Goal: Task Accomplishment & Management: Manage account settings

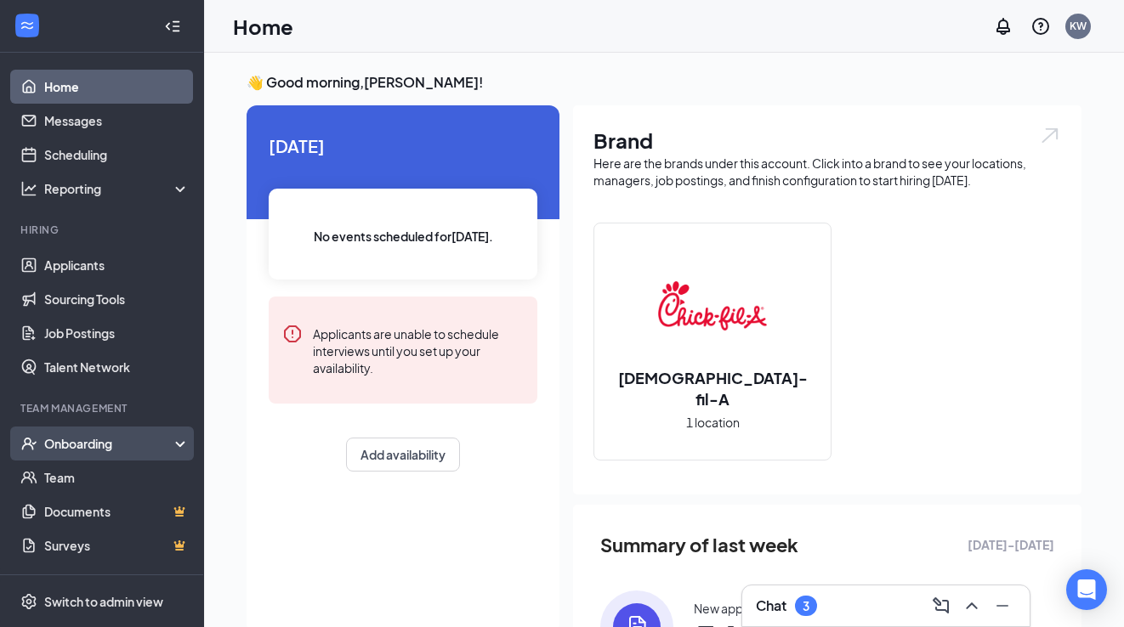
click at [53, 446] on div "Onboarding" at bounding box center [109, 443] width 131 height 17
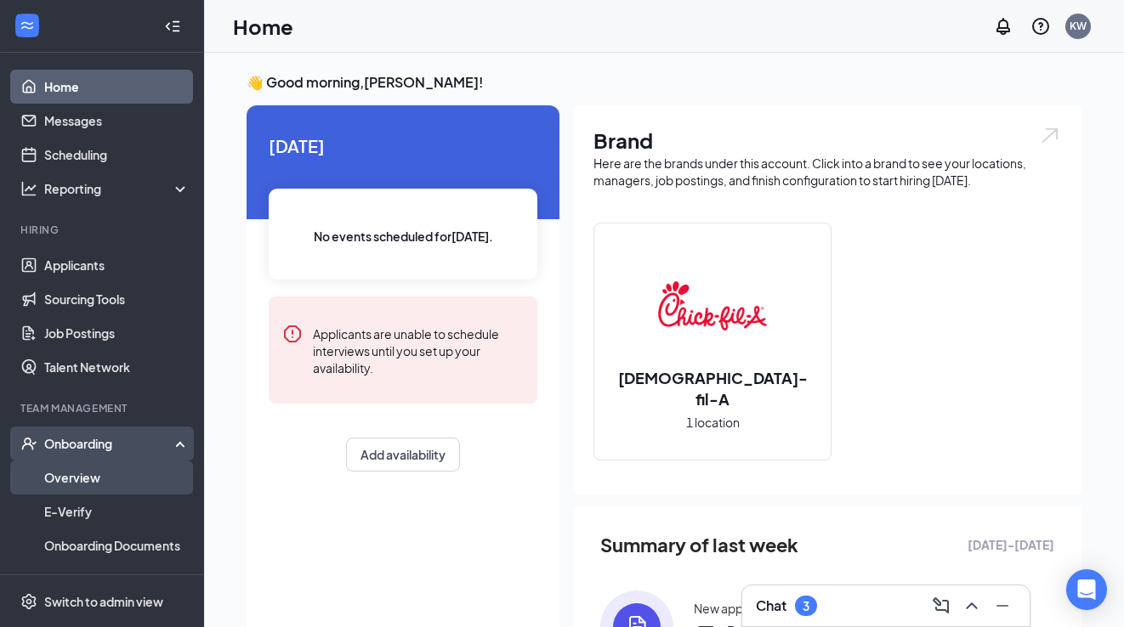
click at [104, 478] on link "Overview" at bounding box center [116, 478] width 145 height 34
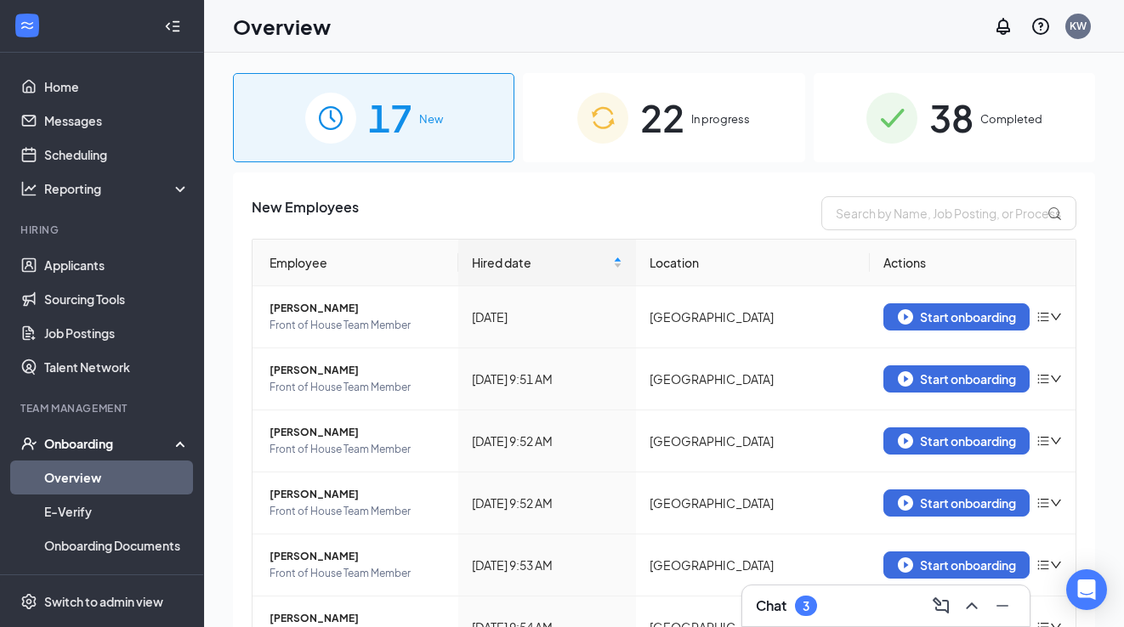
click at [666, 136] on span "22" at bounding box center [662, 117] width 44 height 59
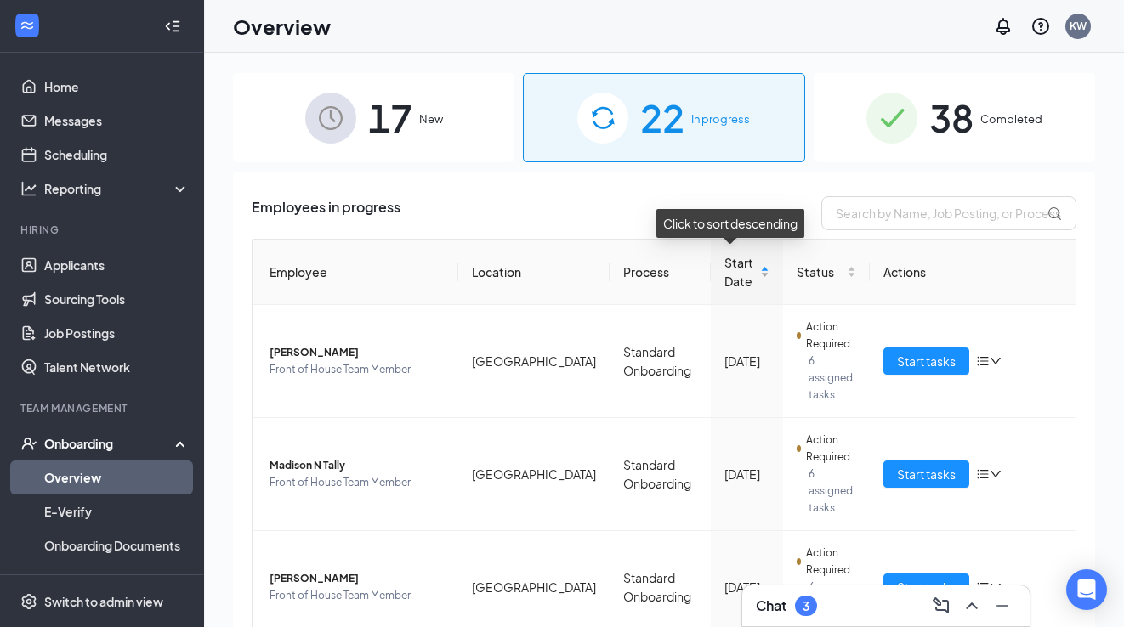
scroll to position [53, 0]
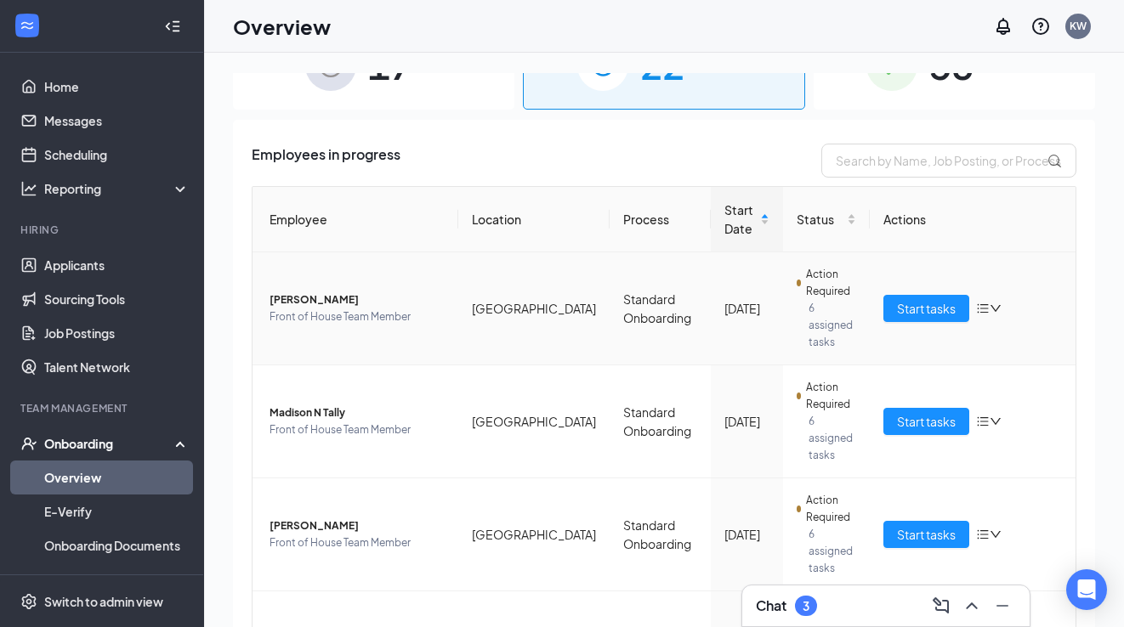
click at [987, 302] on icon "bars" at bounding box center [983, 309] width 14 height 14
click at [1070, 337] on td "Start tasks" at bounding box center [973, 308] width 206 height 113
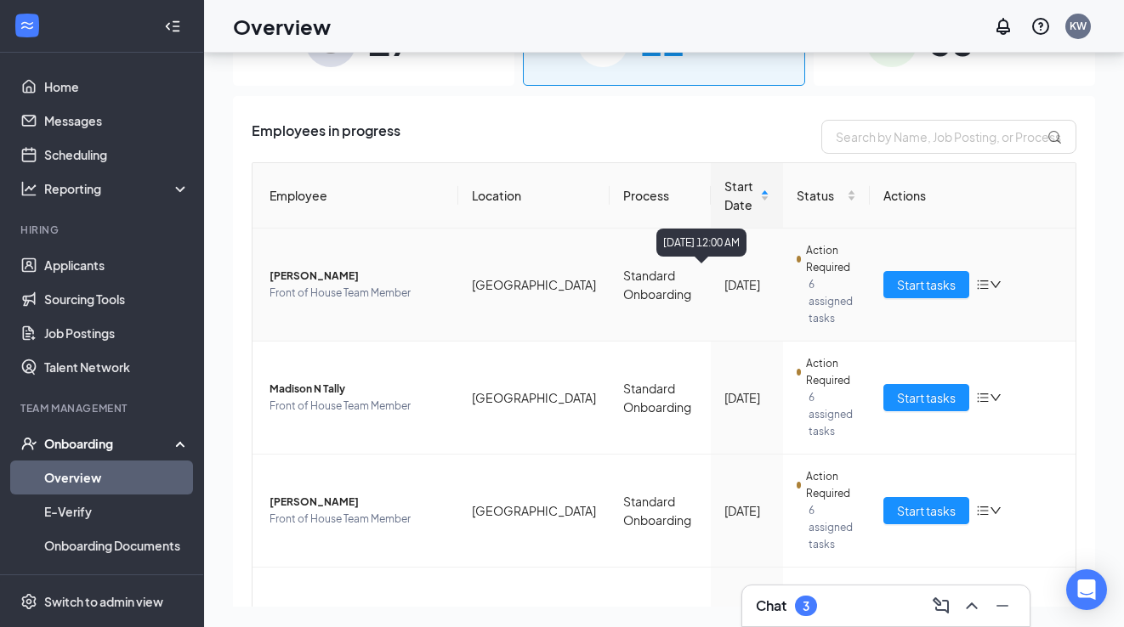
scroll to position [0, 0]
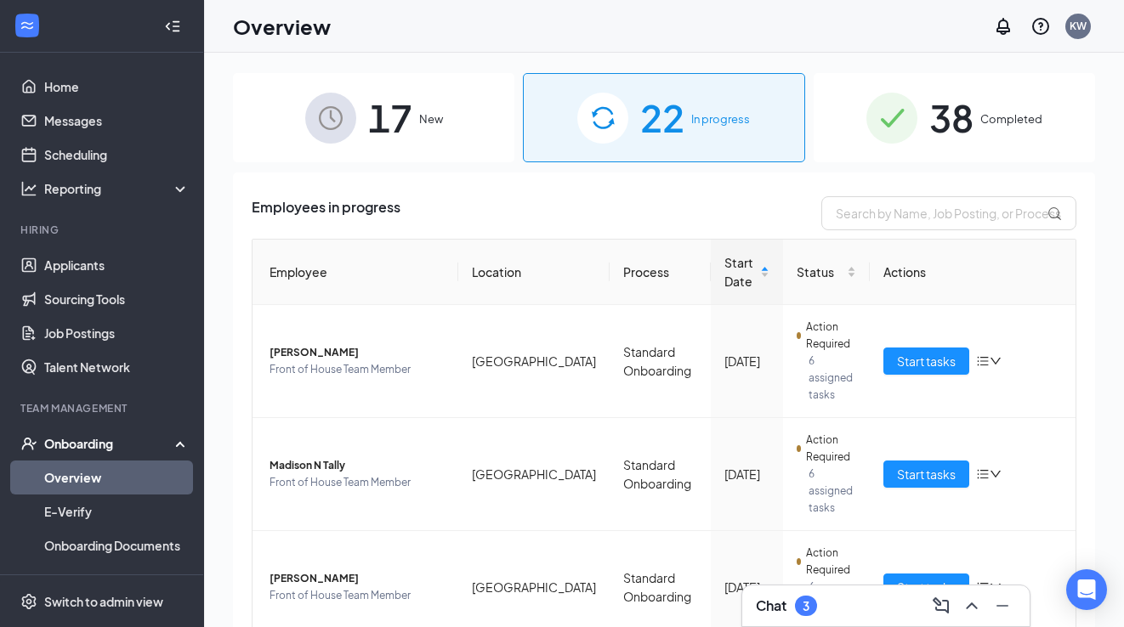
click at [917, 120] on img at bounding box center [891, 118] width 51 height 51
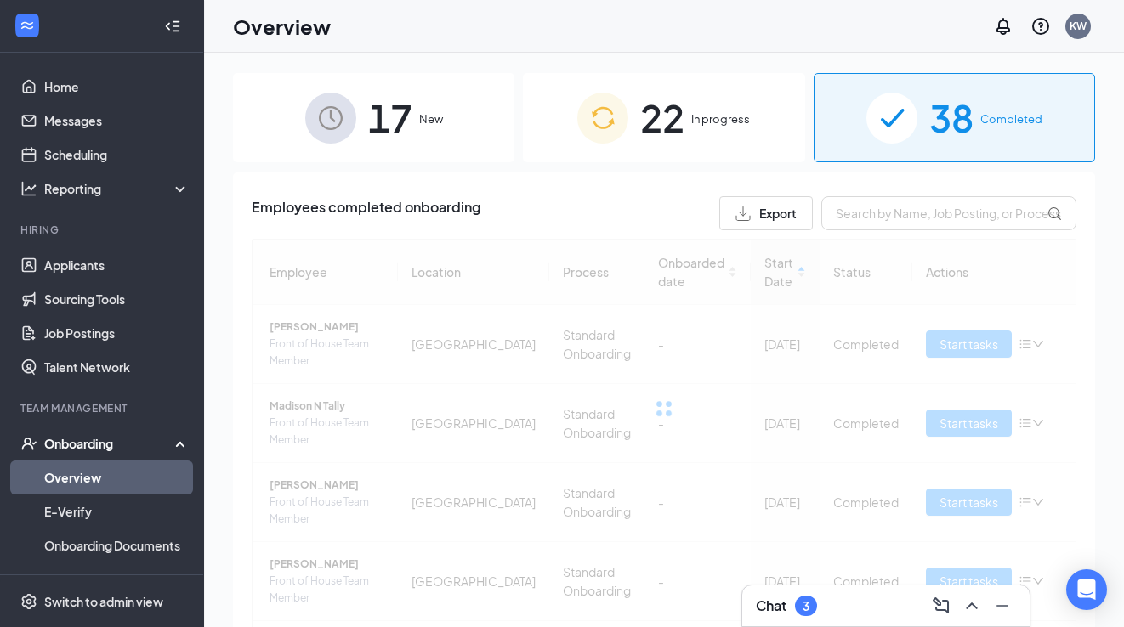
click at [719, 141] on div "22 In progress" at bounding box center [663, 117] width 281 height 89
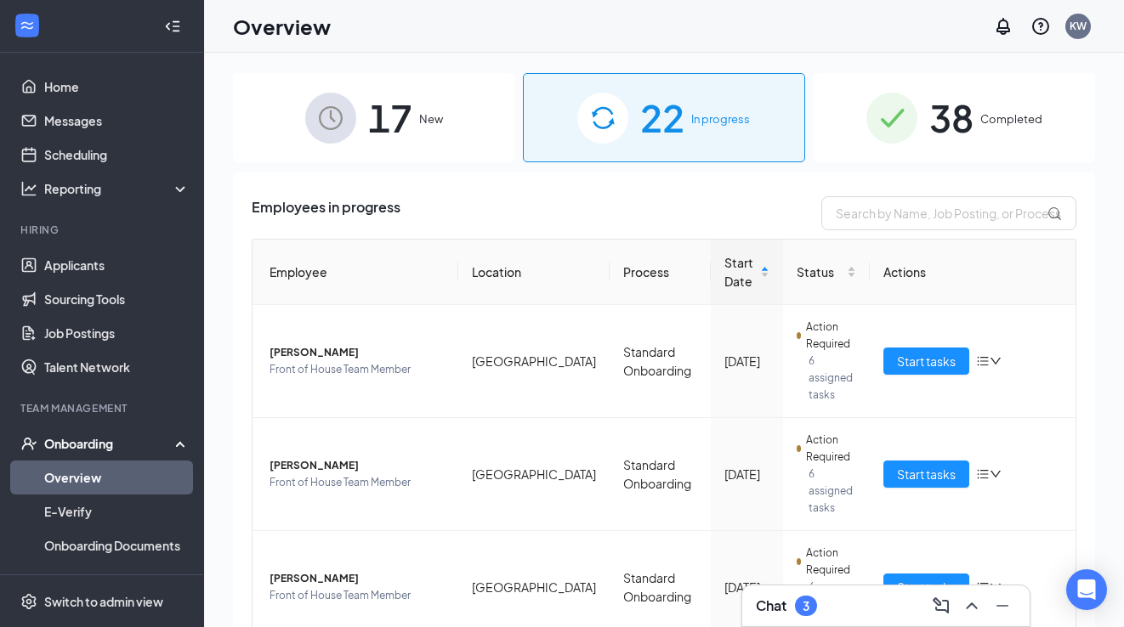
click at [840, 151] on div "38 Completed" at bounding box center [953, 117] width 281 height 89
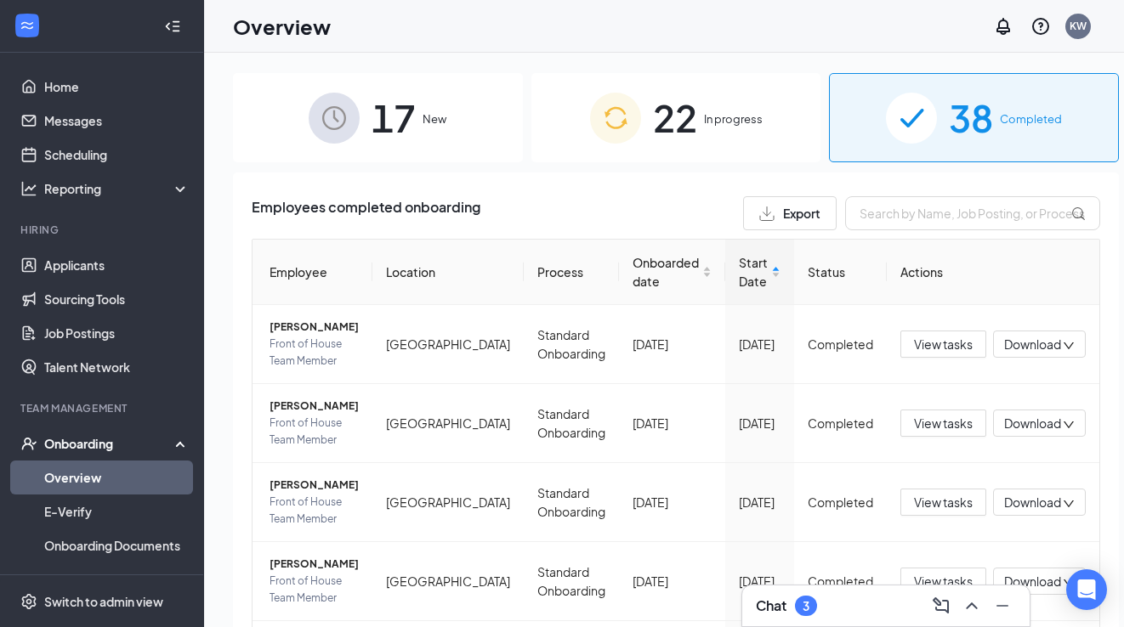
click at [445, 115] on div "17 New" at bounding box center [378, 117] width 290 height 89
